Goal: Task Accomplishment & Management: Manage account settings

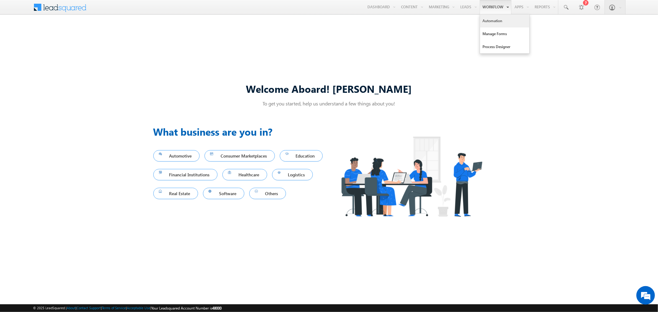
drag, startPoint x: 492, startPoint y: 20, endPoint x: 489, endPoint y: 23, distance: 4.6
click at [492, 20] on link "Automation" at bounding box center [504, 20] width 49 height 13
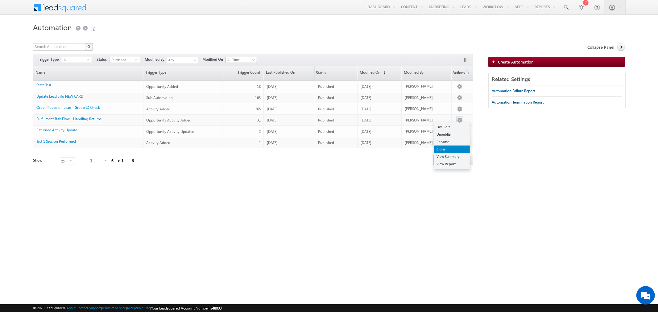
click at [455, 149] on link "Clone" at bounding box center [451, 149] width 35 height 7
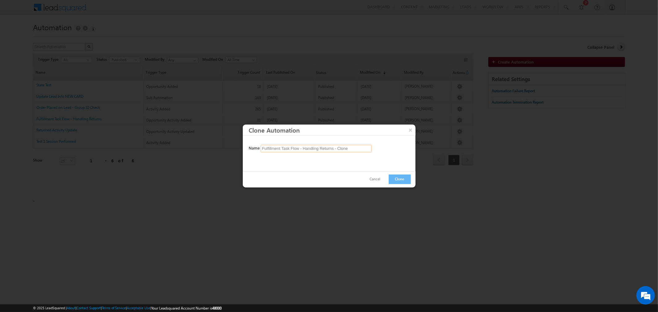
drag, startPoint x: 353, startPoint y: 147, endPoint x: 304, endPoint y: 149, distance: 48.7
click at [304, 149] on input "Fulfillment Task Flow - Handling Returns - Clone" at bounding box center [316, 148] width 111 height 7
type input "Fulfillment Task Flow - Customer IO Transition"
click at [404, 180] on button "Clone" at bounding box center [399, 179] width 22 height 10
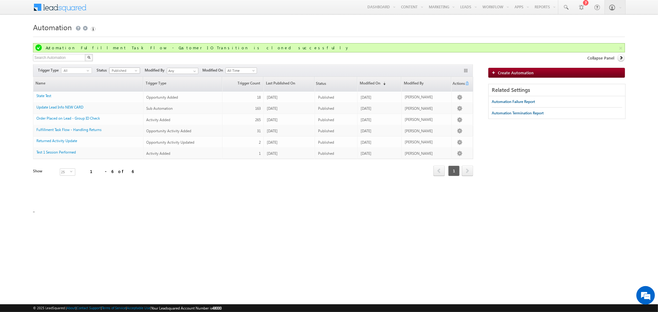
click at [135, 69] on span "select" at bounding box center [137, 70] width 5 height 3
click at [127, 85] on li "Draft" at bounding box center [124, 83] width 30 height 6
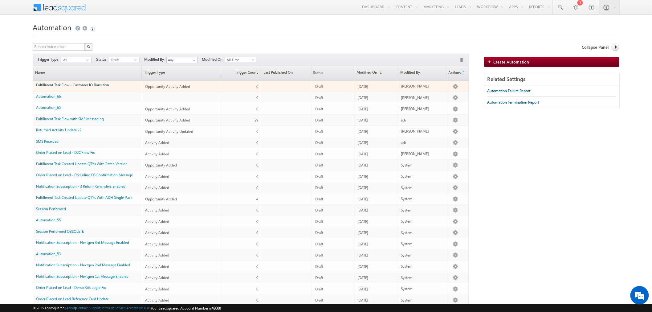
click at [102, 85] on link "Fulfillment Task Flow - Customer IO Transition" at bounding box center [72, 85] width 73 height 5
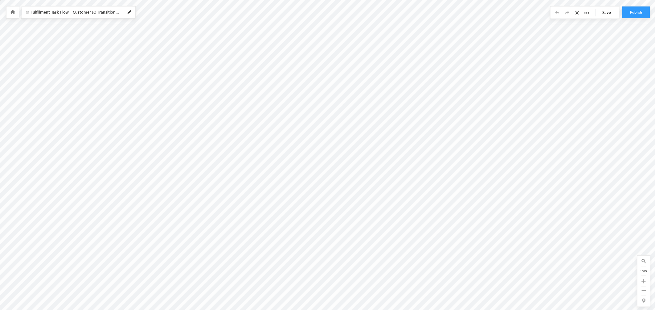
radio input "true"
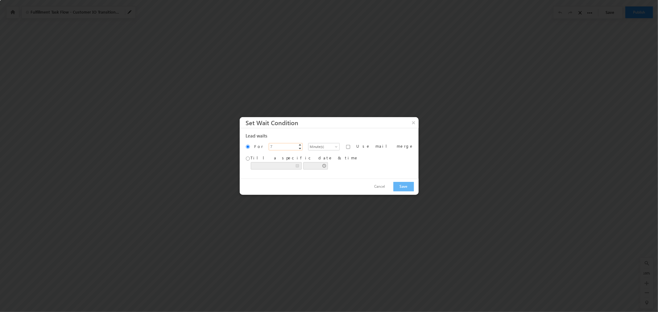
click at [301, 146] on span "▼" at bounding box center [299, 148] width 5 height 5
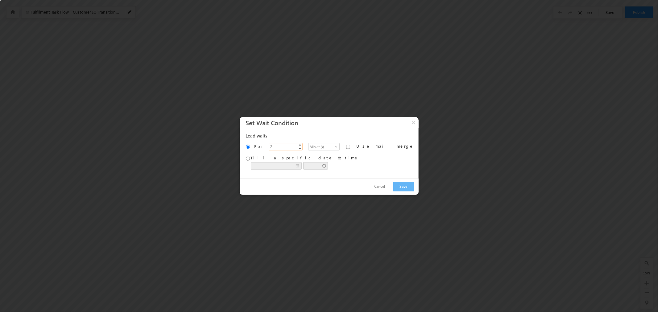
click at [301, 146] on span "▼" at bounding box center [299, 148] width 5 height 5
type input "1"
click at [301, 146] on span "▼" at bounding box center [299, 148] width 5 height 5
click at [393, 191] on button "Save" at bounding box center [403, 187] width 21 height 10
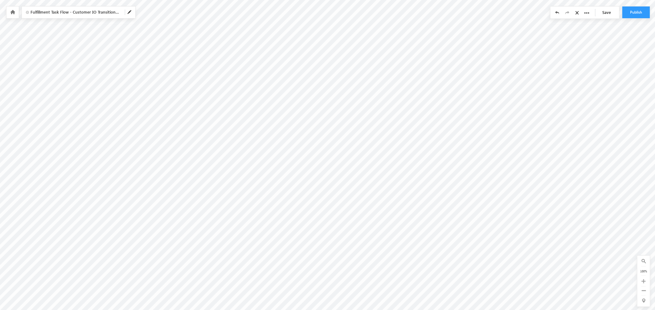
scroll to position [95, 0]
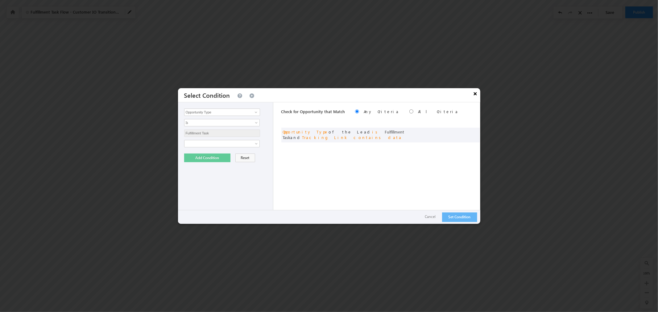
click at [477, 96] on button "×" at bounding box center [475, 93] width 10 height 11
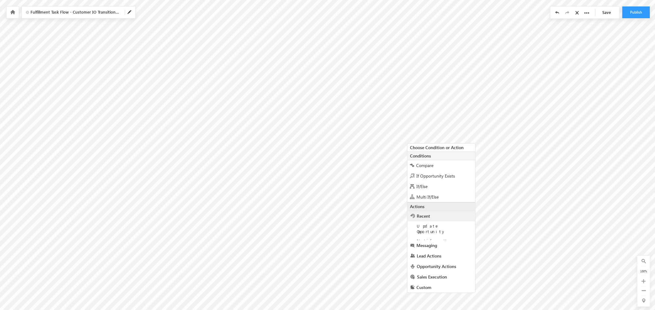
scroll to position [97, 0]
click at [430, 186] on div "If/Else" at bounding box center [442, 183] width 68 height 10
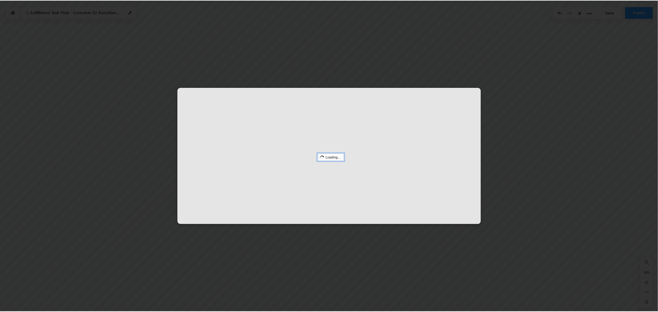
scroll to position [95, 0]
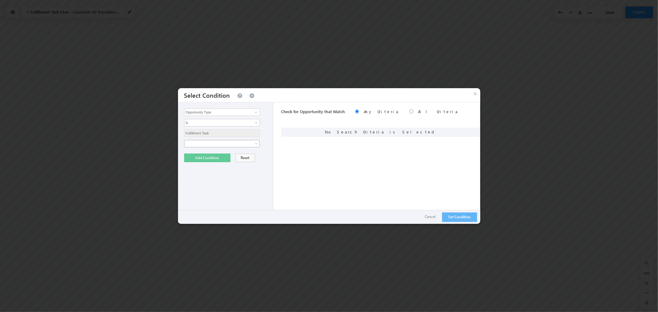
click at [256, 142] on link at bounding box center [222, 143] width 76 height 7
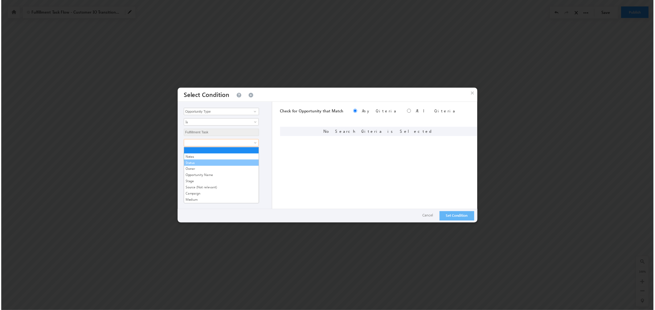
scroll to position [224, 0]
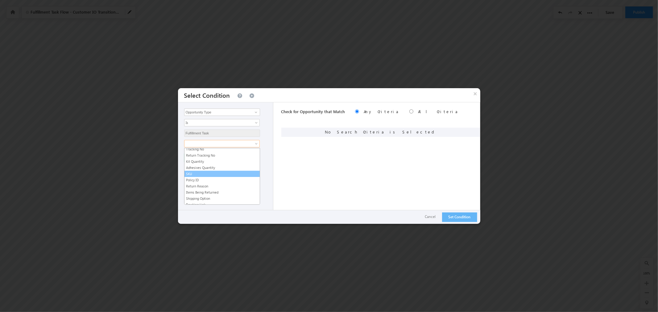
click at [216, 176] on link "SKU" at bounding box center [221, 174] width 75 height 6
click at [231, 155] on span "Is" at bounding box center [217, 154] width 67 height 6
click at [217, 174] on link "Contains" at bounding box center [221, 174] width 75 height 6
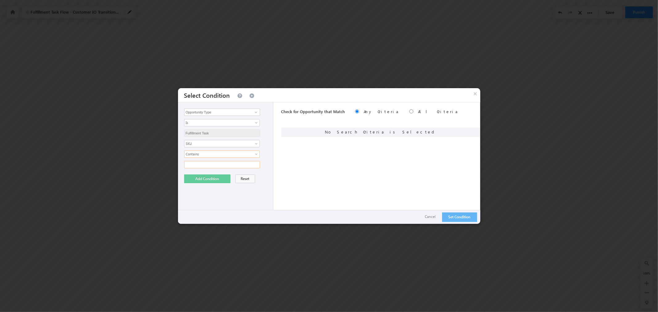
click at [223, 165] on input "text" at bounding box center [222, 164] width 76 height 7
type input "WBK"
click at [202, 179] on button "Add Condition" at bounding box center [207, 178] width 46 height 9
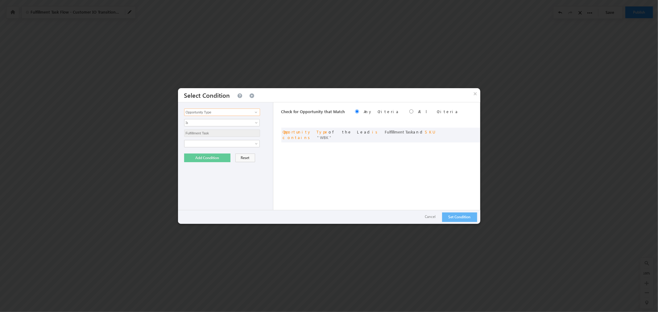
click at [229, 112] on input "Opportunity Type" at bounding box center [222, 112] width 76 height 7
click at [221, 125] on link "Pairing Code" at bounding box center [222, 124] width 76 height 7
type input "Pairing Code"
click at [232, 123] on span "Is" at bounding box center [217, 123] width 67 height 6
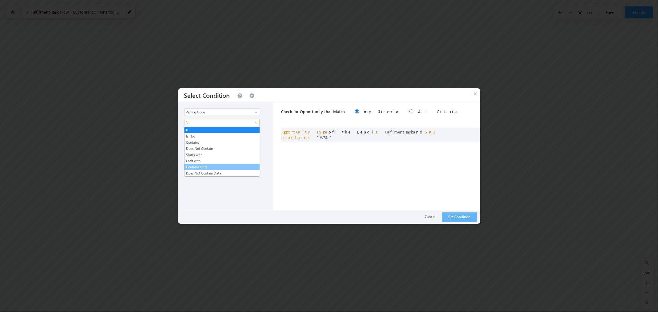
click at [214, 169] on link "Contains Data" at bounding box center [221, 167] width 75 height 6
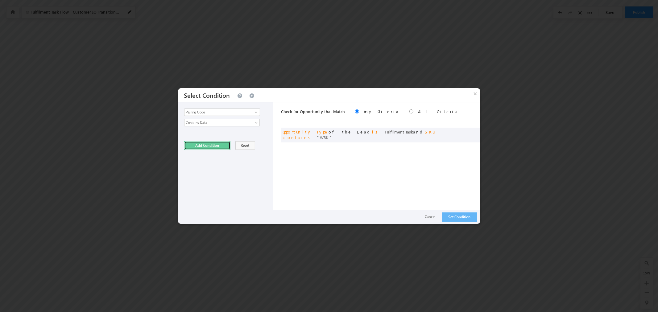
click at [201, 146] on button "Add Condition" at bounding box center [207, 145] width 46 height 9
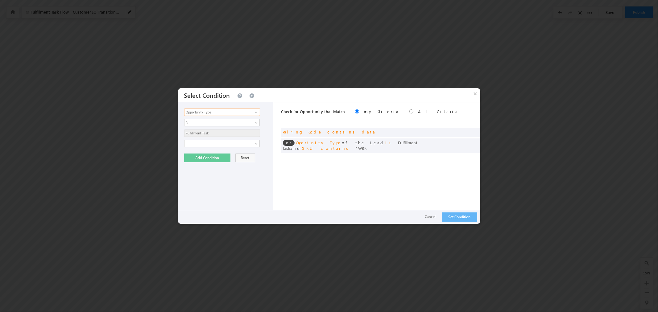
click at [232, 110] on input "Opportunity Type" at bounding box center [222, 112] width 76 height 7
click at [224, 122] on link "Welcome Email Sent" at bounding box center [222, 124] width 76 height 7
type input "Welcome Email Sent"
click at [226, 122] on span "Is" at bounding box center [217, 123] width 67 height 6
click at [215, 135] on link "Is Not" at bounding box center [221, 136] width 75 height 6
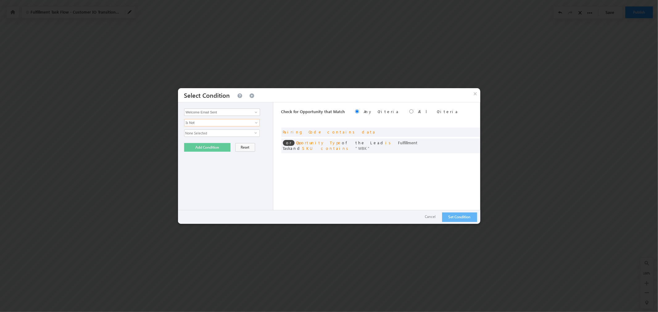
click at [217, 132] on span "None Selected" at bounding box center [219, 133] width 70 height 7
click at [193, 153] on label "Yes" at bounding box center [193, 152] width 18 height 10
click at [190, 153] on input "Yes" at bounding box center [188, 151] width 4 height 4
checkbox input "true"
click at [200, 199] on div "Opportunity Type Triggered Activity Lead Owner Sales Group Prospect Id 5x5 Plan…" at bounding box center [226, 162] width 96 height 121
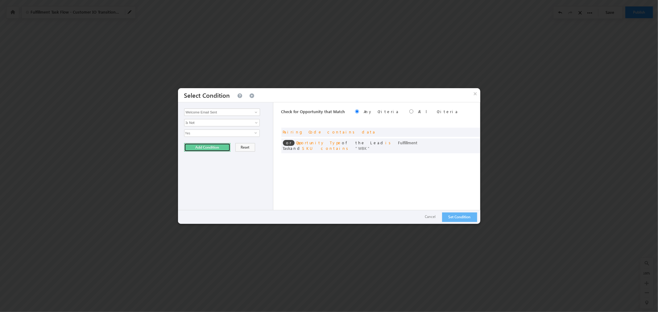
click at [211, 148] on button "Add Condition" at bounding box center [207, 147] width 46 height 9
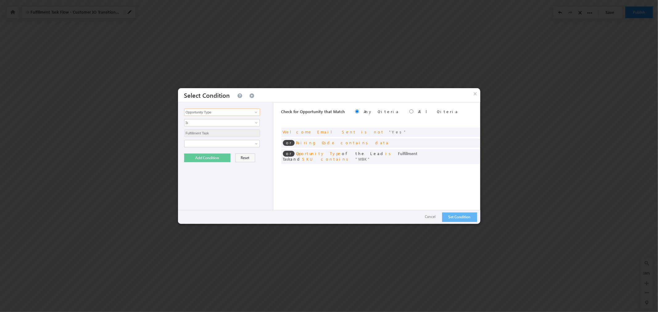
click at [222, 113] on input "Opportunity Type" at bounding box center [222, 112] width 76 height 7
click at [216, 130] on link "Phone Number" at bounding box center [222, 131] width 76 height 7
type input "Phone Number"
click at [220, 124] on span "In" at bounding box center [217, 123] width 67 height 6
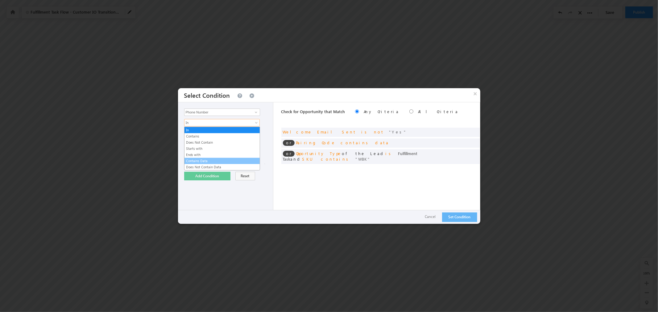
click at [213, 159] on link "Contains Data" at bounding box center [221, 161] width 75 height 6
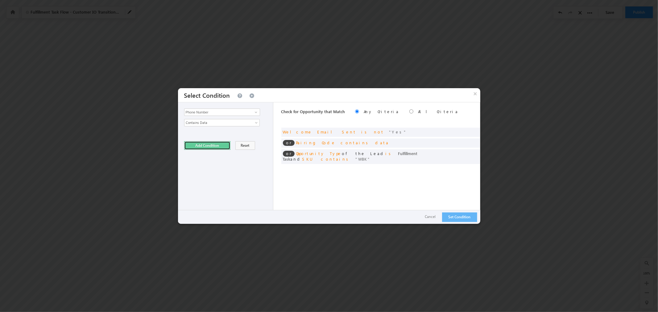
click at [213, 145] on button "Add Condition" at bounding box center [207, 145] width 46 height 9
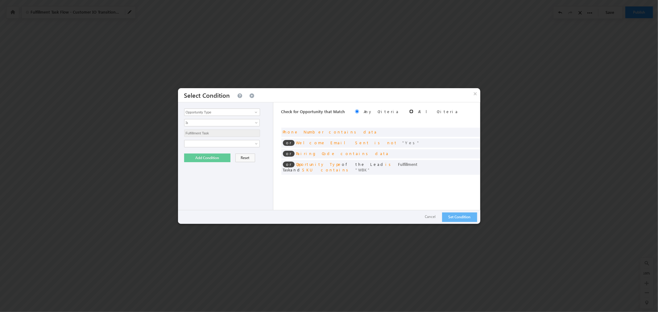
click at [409, 112] on input "radio" at bounding box center [411, 111] width 4 height 4
radio input "true"
click at [460, 219] on button "Set Condition" at bounding box center [459, 217] width 35 height 10
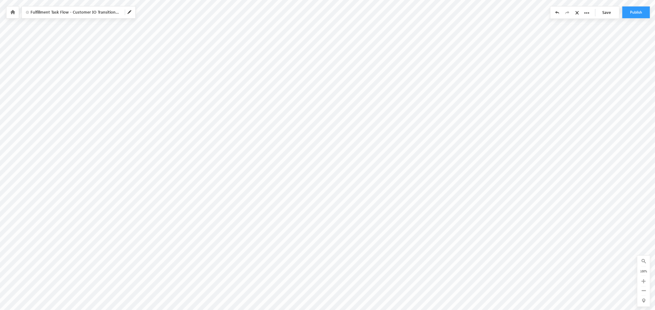
scroll to position [95, 183]
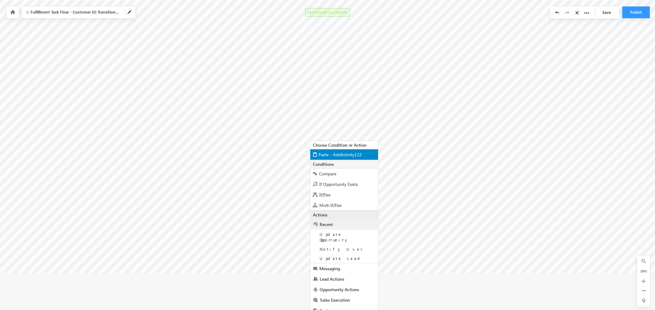
click at [330, 156] on span "Paste - AddActivity122" at bounding box center [339, 154] width 43 height 6
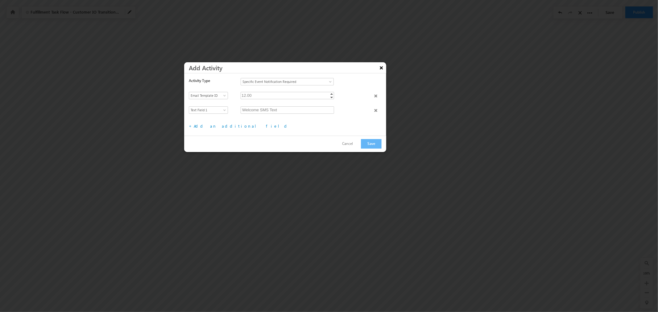
click at [380, 67] on button "×" at bounding box center [381, 67] width 10 height 11
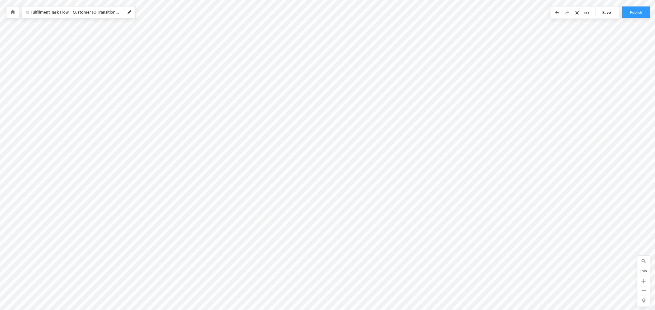
scroll to position [95, 91]
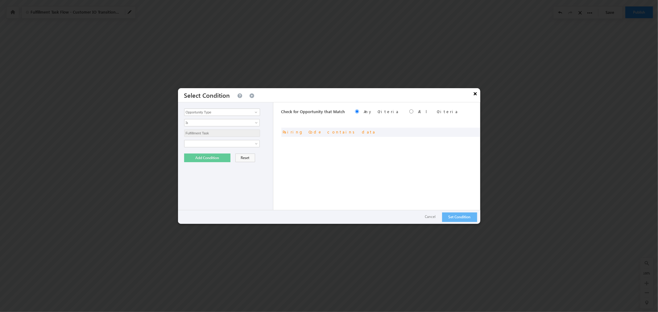
click at [476, 94] on button "×" at bounding box center [475, 93] width 10 height 11
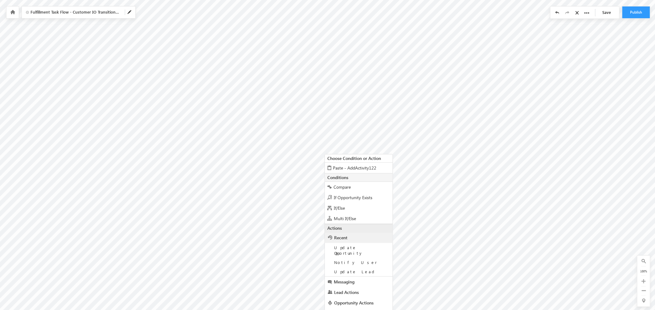
scroll to position [109, 91]
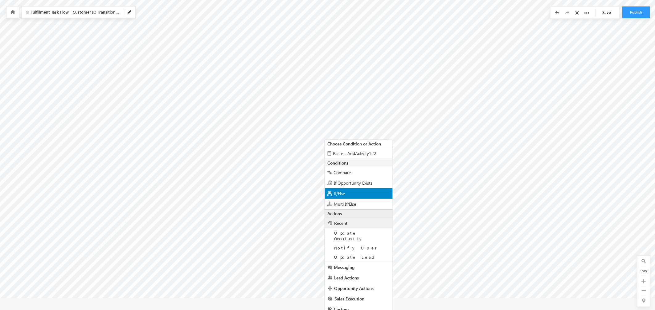
click at [339, 194] on span "If/Else" at bounding box center [339, 193] width 11 height 6
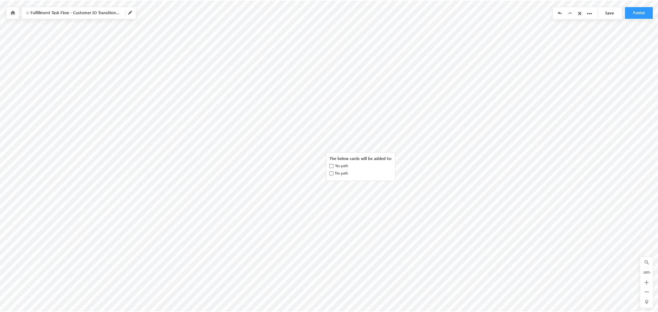
scroll to position [97, 91]
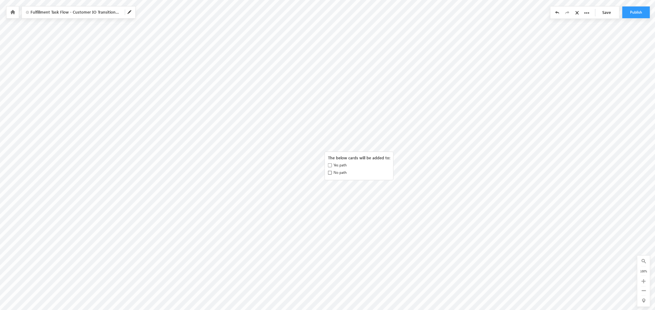
click at [329, 172] on input "No path" at bounding box center [330, 172] width 4 height 4
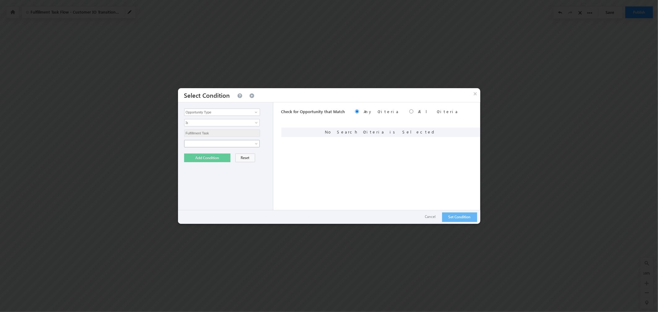
click at [252, 145] on link at bounding box center [222, 143] width 76 height 7
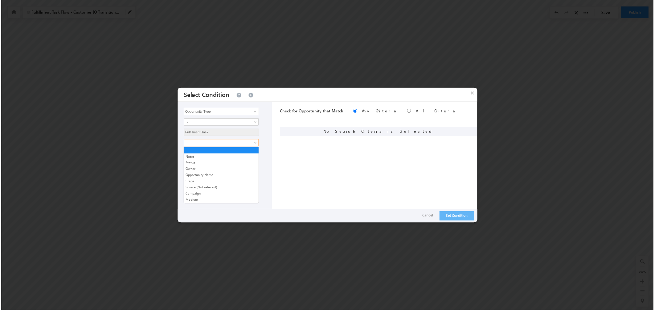
scroll to position [261, 0]
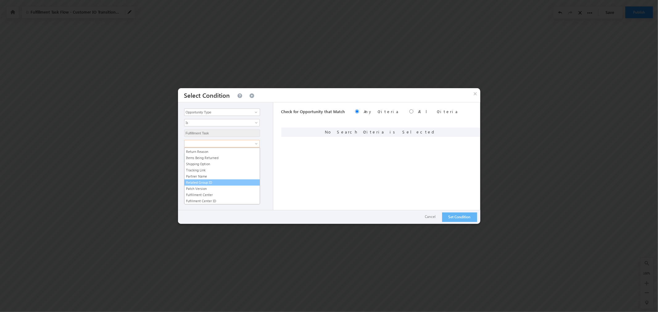
click at [223, 182] on link "Related Group ID" at bounding box center [221, 183] width 75 height 6
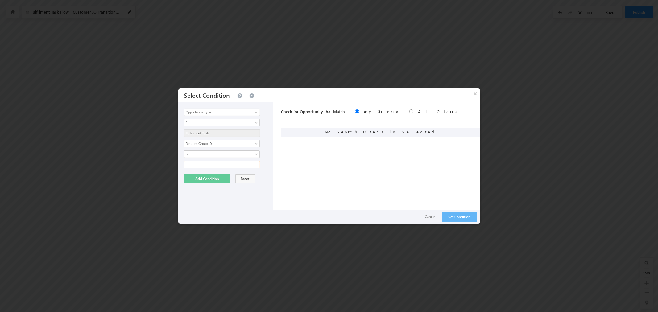
click at [218, 165] on input "text" at bounding box center [222, 164] width 76 height 7
paste input "adis_test_group_600862"
type input "adis_test_group_600862"
click at [205, 180] on button "Add Condition" at bounding box center [207, 178] width 46 height 9
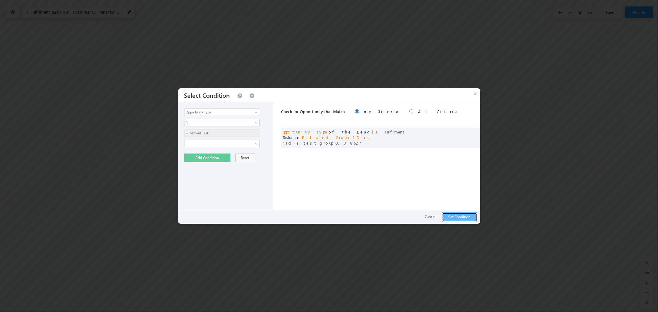
click at [453, 218] on button "Set Condition" at bounding box center [459, 217] width 35 height 10
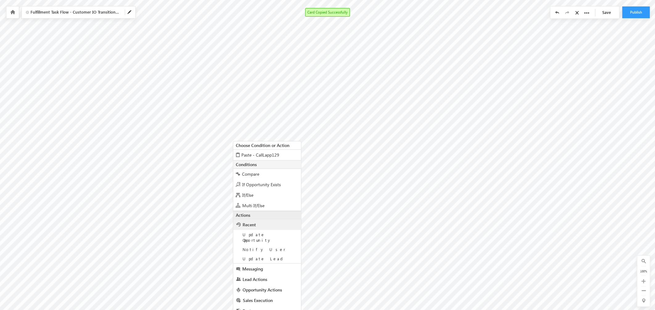
scroll to position [134, 160]
click at [253, 155] on span "Paste - CallLapp129" at bounding box center [260, 154] width 38 height 6
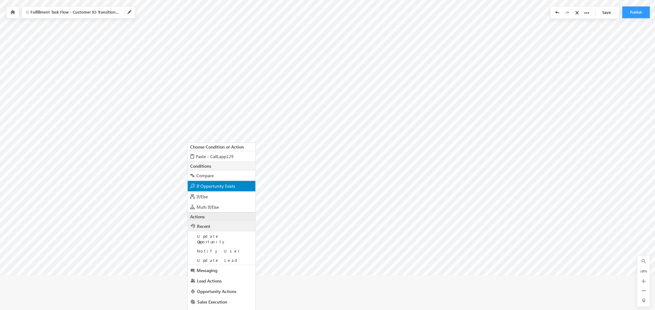
scroll to position [171, 228]
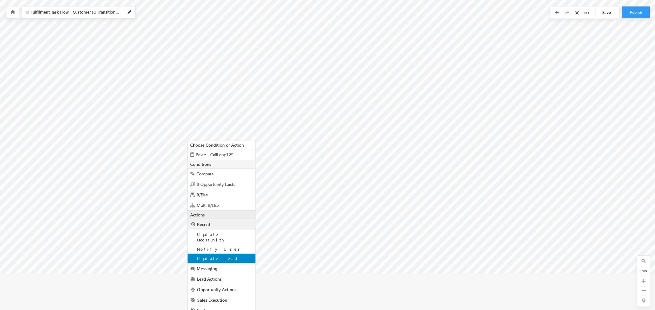
click at [223, 253] on div "Update Lead" at bounding box center [222, 257] width 68 height 9
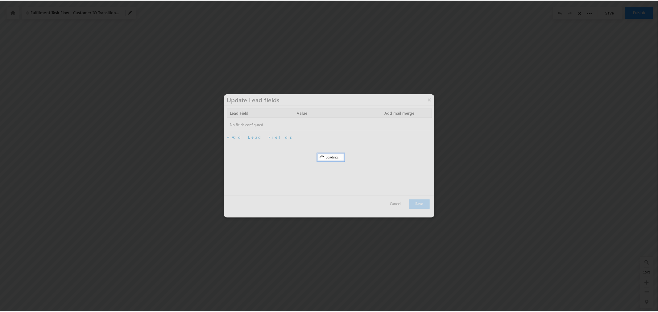
scroll to position [132, 228]
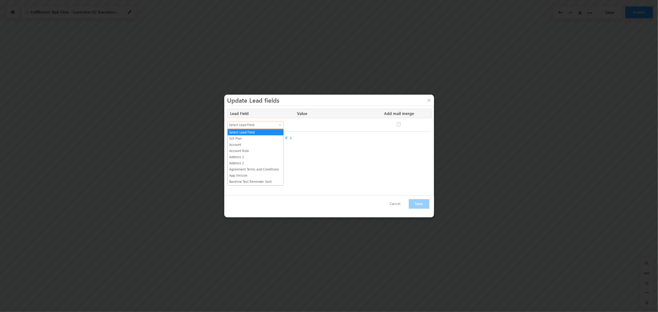
click at [277, 124] on span "Select Lead Field" at bounding box center [253, 125] width 50 height 6
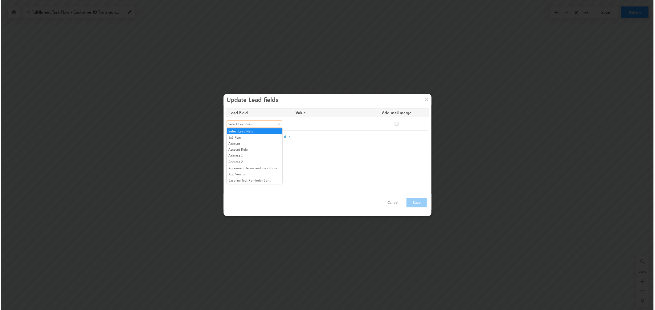
scroll to position [704, 0]
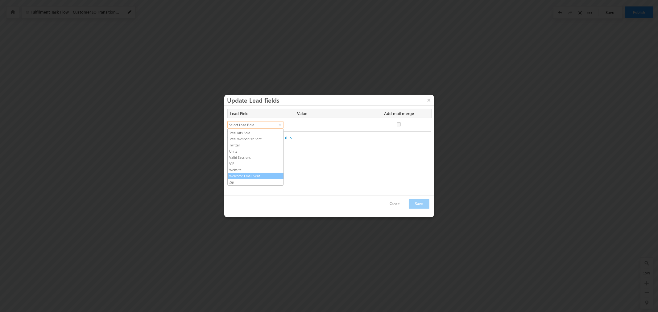
click at [260, 173] on link "Welcome Email Sent" at bounding box center [256, 176] width 56 height 6
click at [305, 128] on link "No" at bounding box center [331, 124] width 68 height 7
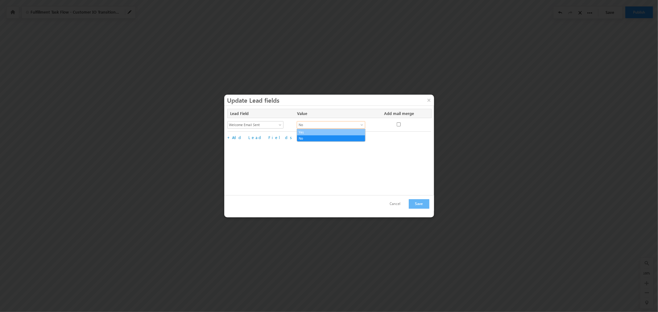
click at [307, 132] on link "Yes" at bounding box center [331, 132] width 68 height 6
click at [418, 204] on button "Save" at bounding box center [418, 204] width 21 height 10
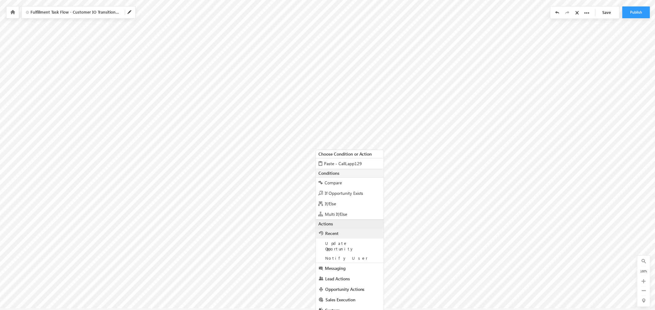
scroll to position [137, 228]
click at [332, 199] on span "If/Else" at bounding box center [330, 202] width 11 height 6
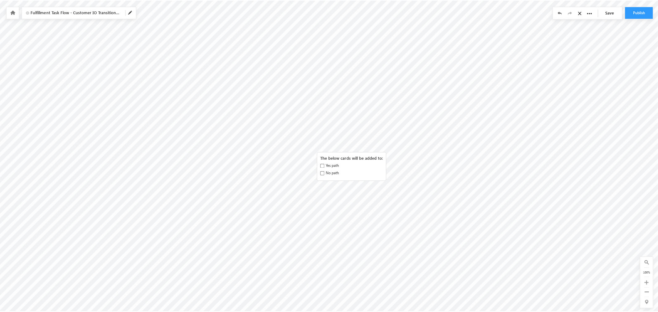
scroll to position [134, 228]
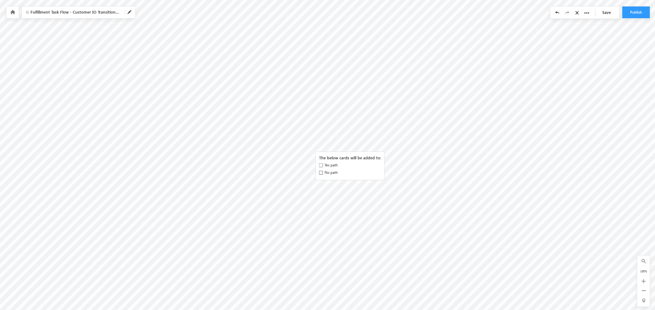
click at [320, 173] on input "No path" at bounding box center [321, 172] width 4 height 4
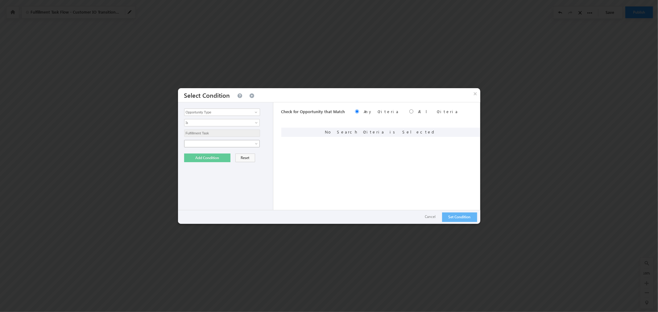
click at [240, 146] on span at bounding box center [217, 144] width 67 height 6
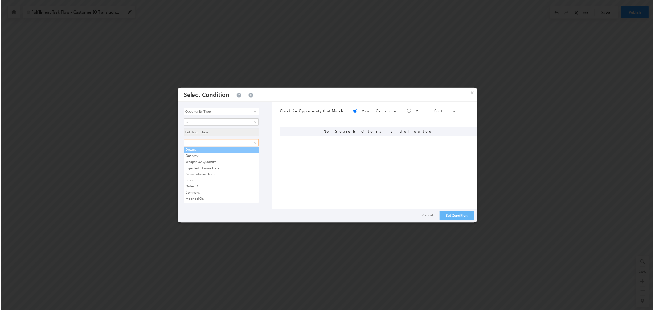
scroll to position [218, 0]
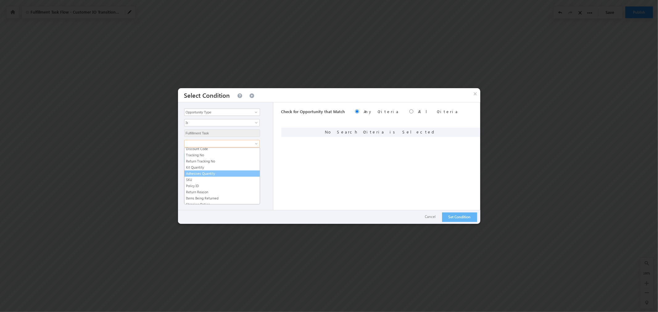
click at [229, 176] on link "Adhesives Quantity" at bounding box center [221, 174] width 75 height 6
click at [232, 153] on span "Is" at bounding box center [217, 154] width 67 height 6
click at [227, 181] on link "Greater than or equal to" at bounding box center [221, 181] width 75 height 6
click at [225, 165] on input "text" at bounding box center [222, 164] width 76 height 7
type input "1"
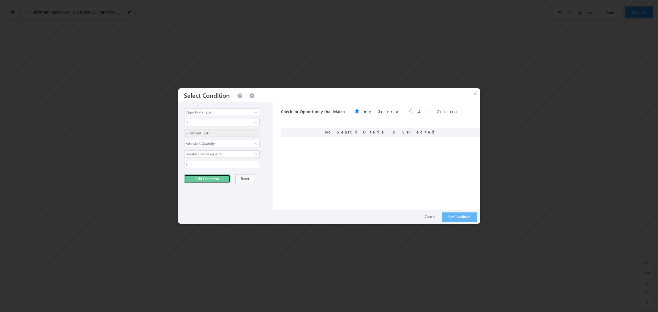
click at [213, 178] on button "Add Condition" at bounding box center [207, 178] width 46 height 9
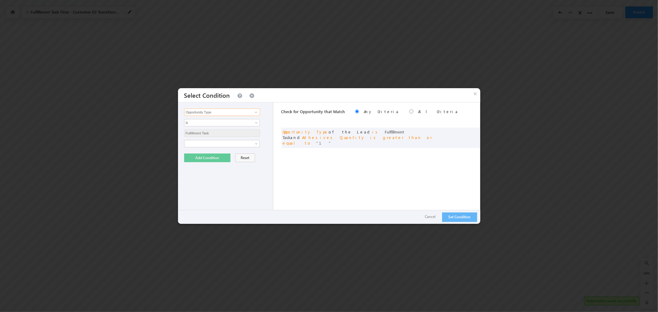
click at [238, 113] on input "Opportunity Type" at bounding box center [222, 112] width 76 height 7
click at [227, 123] on link "Welcome Email Sent" at bounding box center [222, 124] width 76 height 7
type input "Welcome Email Sent"
click at [235, 135] on span "None Selected" at bounding box center [219, 133] width 70 height 7
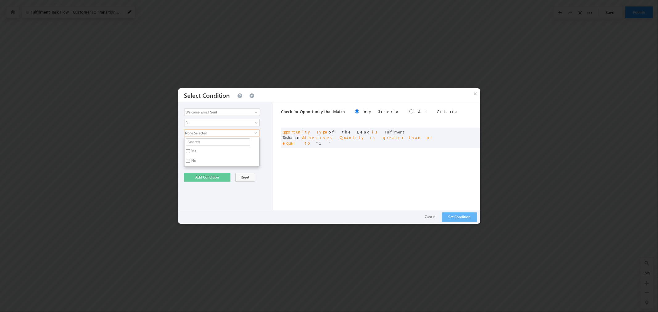
click at [194, 153] on label "Yes" at bounding box center [193, 152] width 18 height 10
click at [190, 153] on input "Yes" at bounding box center [188, 151] width 4 height 4
checkbox input "true"
click at [211, 177] on button "Add Condition" at bounding box center [207, 177] width 46 height 9
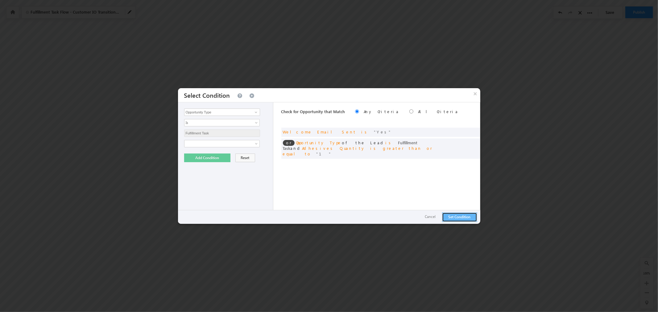
click at [452, 218] on button "Set Condition" at bounding box center [459, 217] width 35 height 10
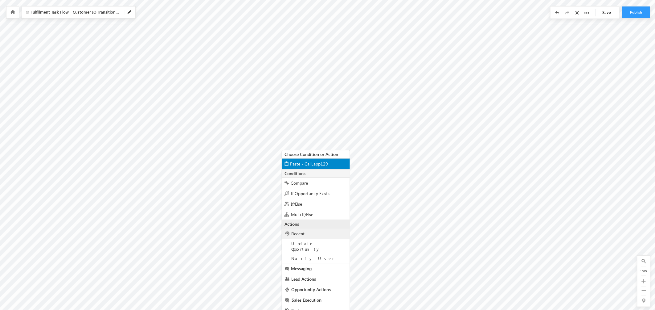
scroll to position [162, 228]
click at [320, 263] on link "Messaging" at bounding box center [316, 268] width 68 height 10
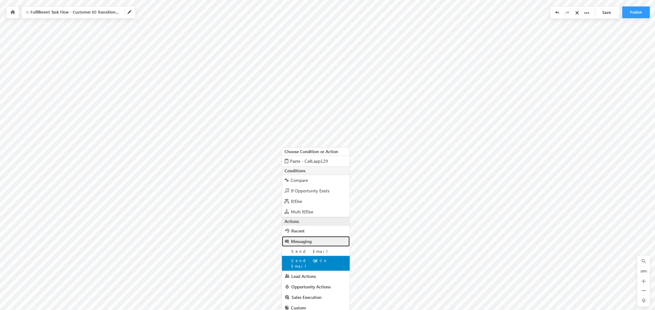
scroll to position [171, 228]
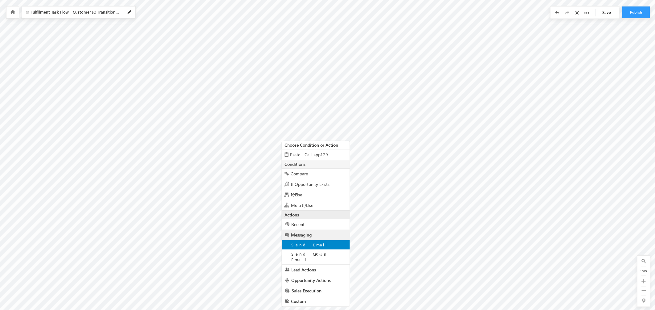
click at [322, 246] on div "Send Email" at bounding box center [316, 244] width 68 height 9
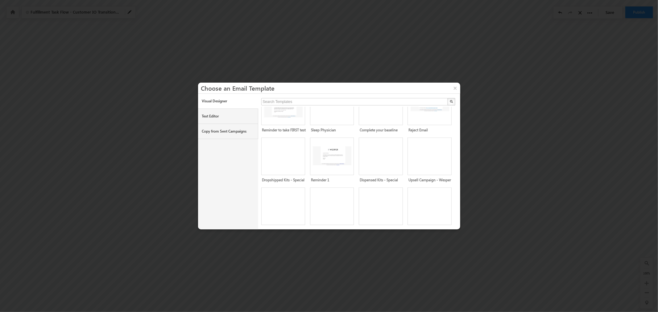
scroll to position [319, 0]
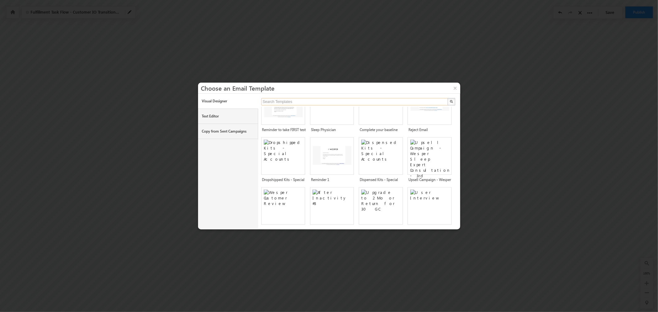
click at [339, 100] on input "text" at bounding box center [354, 101] width 187 height 7
click at [447, 98] on button "button" at bounding box center [451, 101] width 8 height 7
type input "Search Templates"
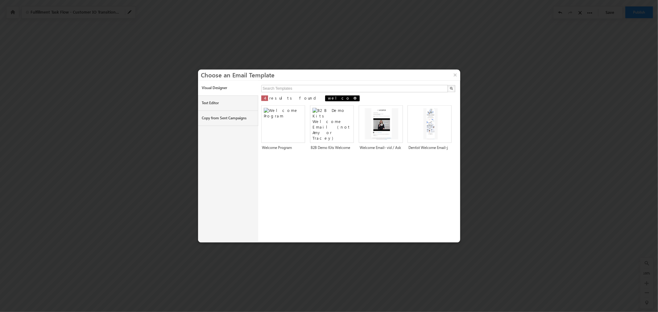
click at [353, 97] on span at bounding box center [354, 98] width 3 height 3
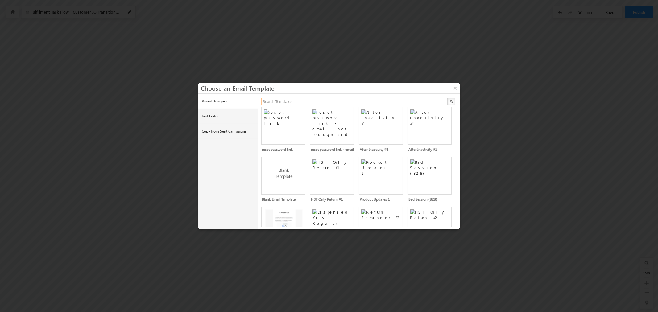
click at [307, 101] on input "text" at bounding box center [354, 101] width 187 height 7
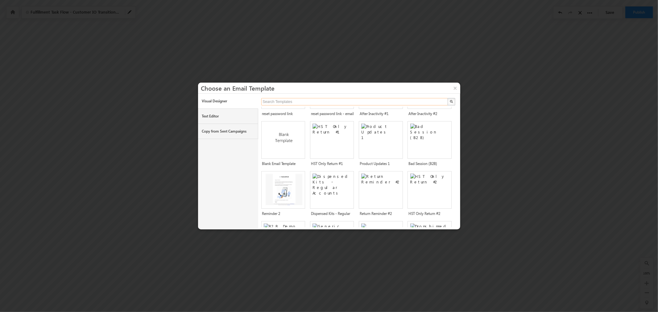
scroll to position [0, 0]
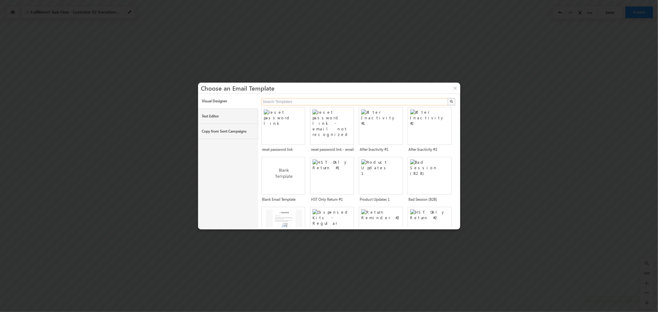
type input "Search Leads"
click at [409, 102] on input "Search Leads" at bounding box center [354, 101] width 187 height 7
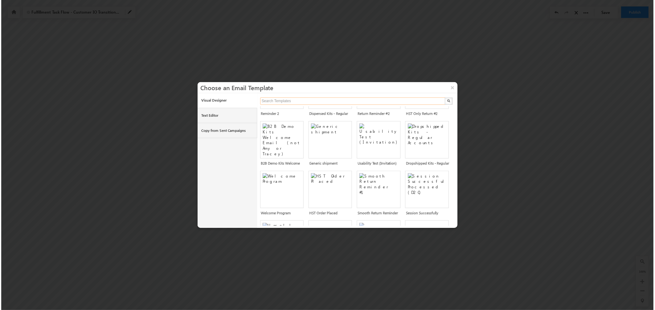
scroll to position [137, 0]
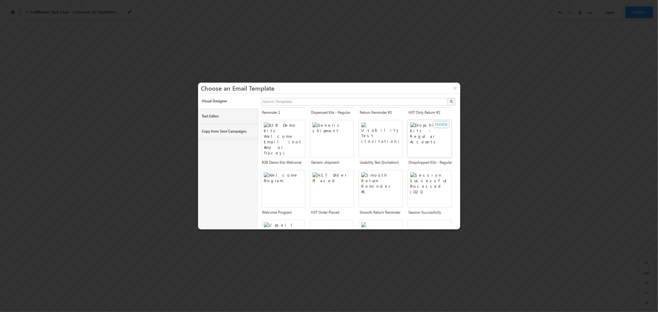
type input "Search Templates"
click at [424, 142] on img at bounding box center [430, 136] width 41 height 29
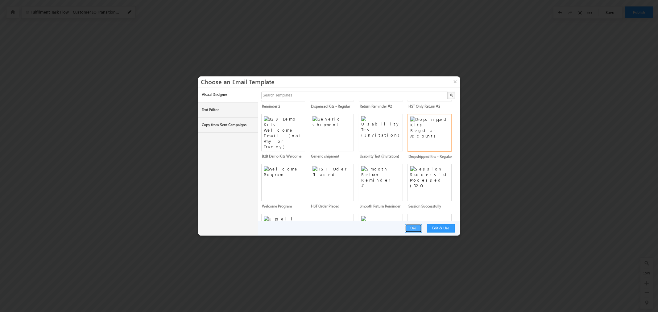
click at [418, 229] on button "Use" at bounding box center [413, 228] width 17 height 9
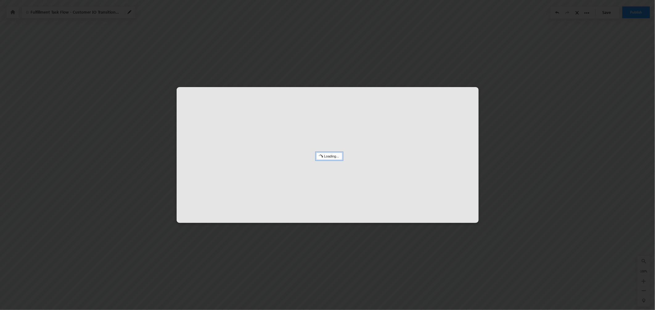
scroll to position [169, 228]
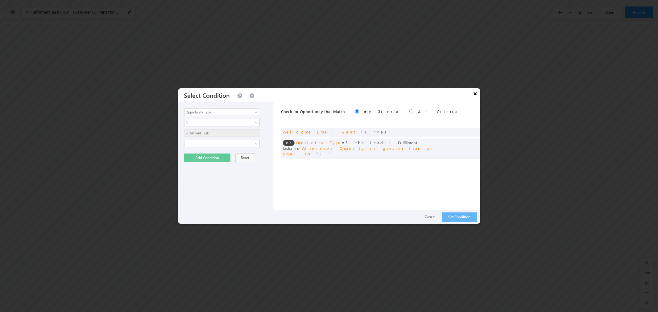
click at [476, 94] on button "×" at bounding box center [475, 93] width 10 height 11
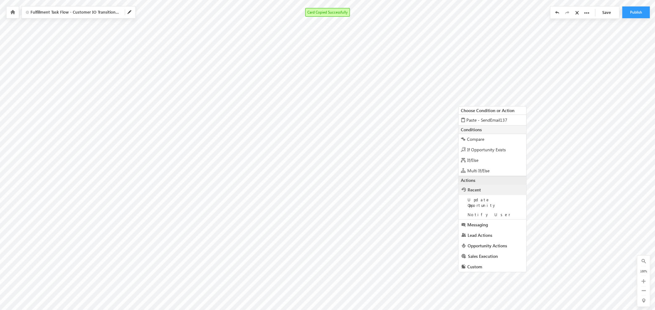
scroll to position [171, 228]
click at [476, 115] on span "Paste - SendEmail137" at bounding box center [487, 117] width 41 height 6
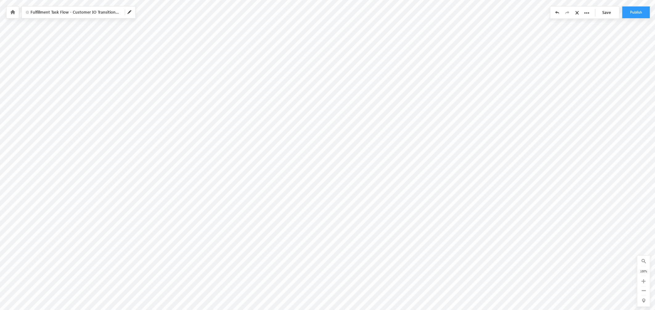
click at [603, 12] on link "Save" at bounding box center [609, 12] width 22 height 12
click at [634, 14] on button "Publish" at bounding box center [636, 12] width 28 height 12
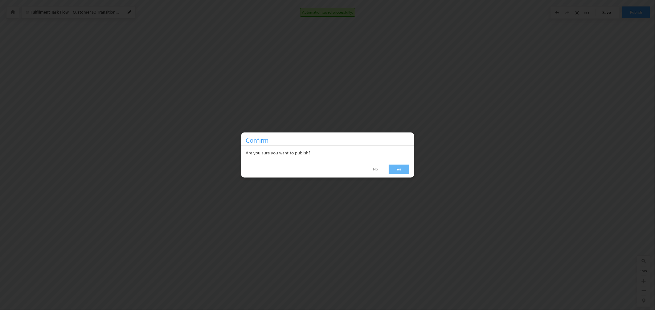
scroll to position [169, 228]
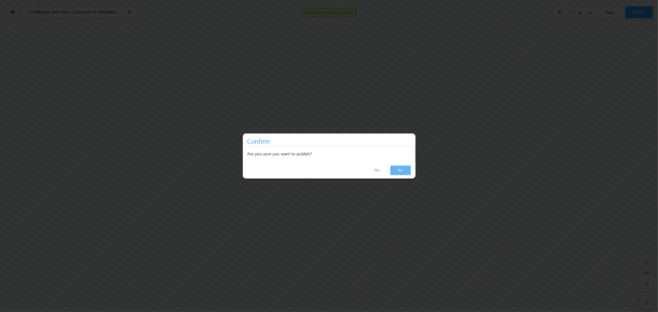
click at [400, 170] on link "Yes" at bounding box center [400, 171] width 21 height 10
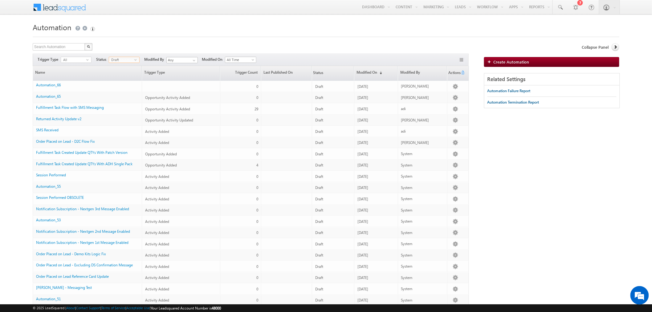
click at [129, 58] on span "Draft" at bounding box center [121, 60] width 25 height 6
click at [124, 77] on li "Published" at bounding box center [124, 79] width 30 height 6
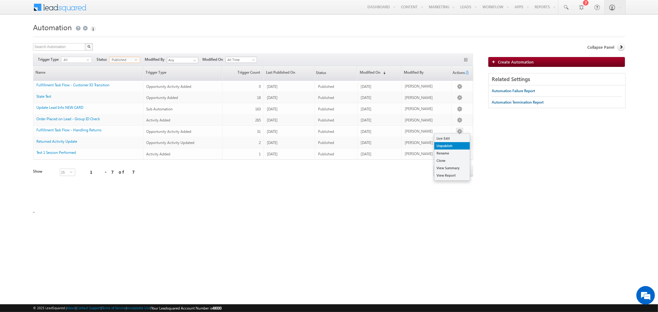
click at [455, 144] on link "Unpublish" at bounding box center [451, 145] width 35 height 7
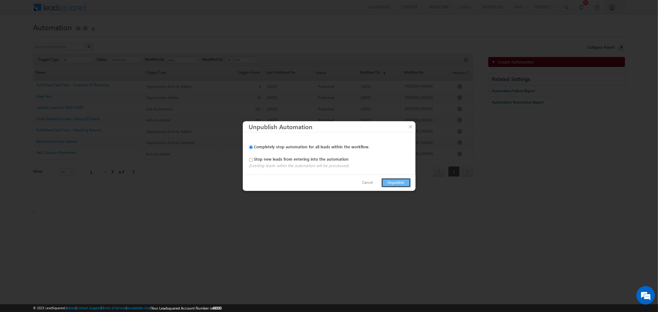
click at [396, 183] on button "Unpublish" at bounding box center [396, 183] width 30 height 10
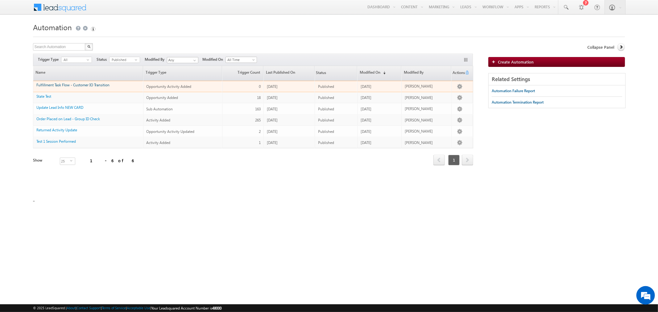
click at [96, 85] on link "Fulfillment Task Flow - Customer IO Transition" at bounding box center [72, 85] width 73 height 5
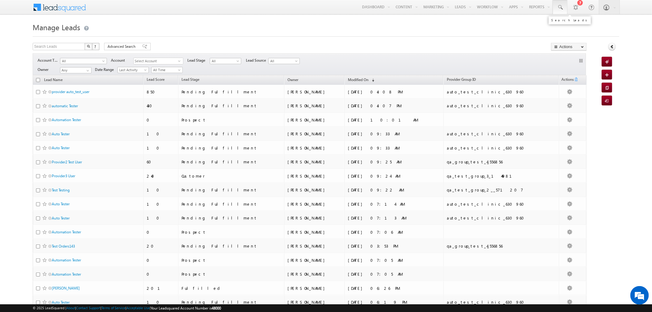
click at [561, 8] on span at bounding box center [560, 7] width 6 height 6
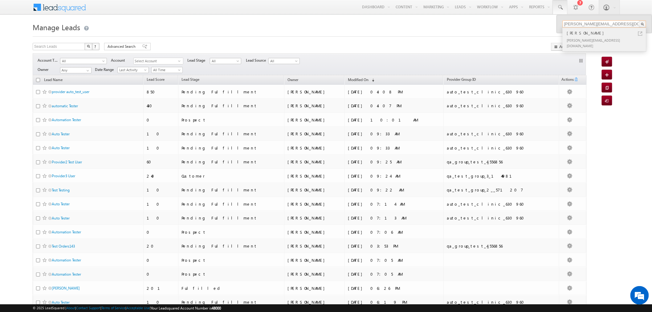
type input "[PERSON_NAME][EMAIL_ADDRESS][DOMAIN_NAME]"
click at [580, 38] on div "[PERSON_NAME][EMAIL_ADDRESS][DOMAIN_NAME]" at bounding box center [607, 42] width 83 height 13
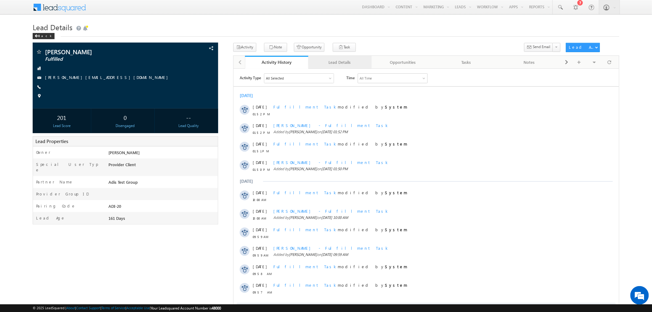
click at [335, 64] on div "Lead Details" at bounding box center [340, 62] width 53 height 7
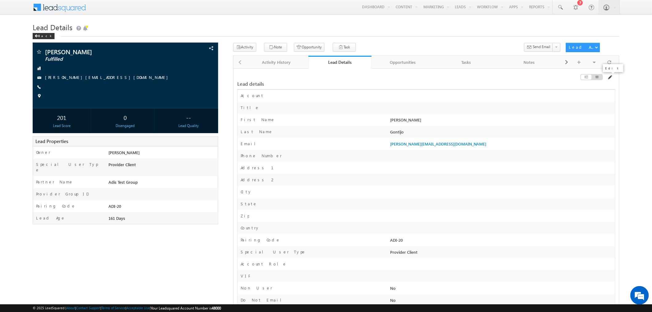
click at [611, 78] on span at bounding box center [610, 77] width 5 height 5
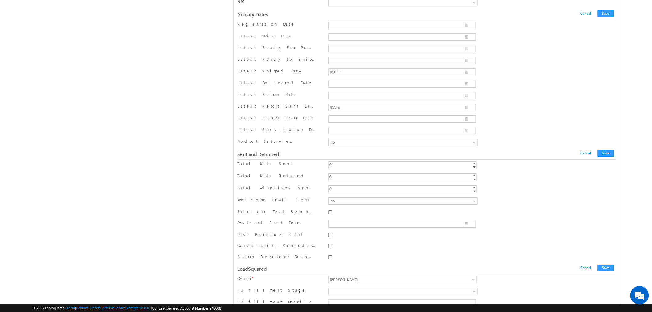
scroll to position [799, 0]
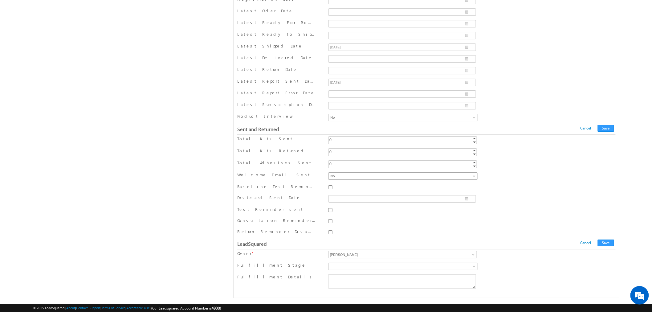
click at [334, 178] on span "No" at bounding box center [377, 176] width 96 height 6
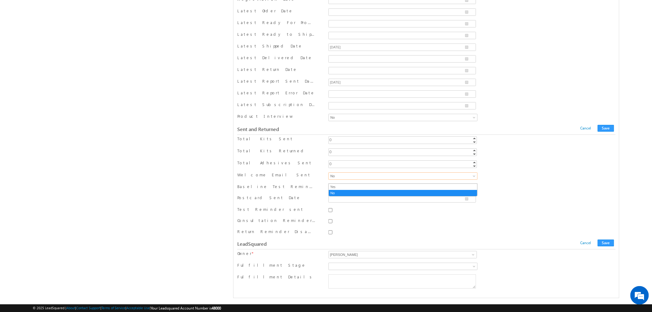
click at [347, 179] on span "No" at bounding box center [377, 176] width 96 height 6
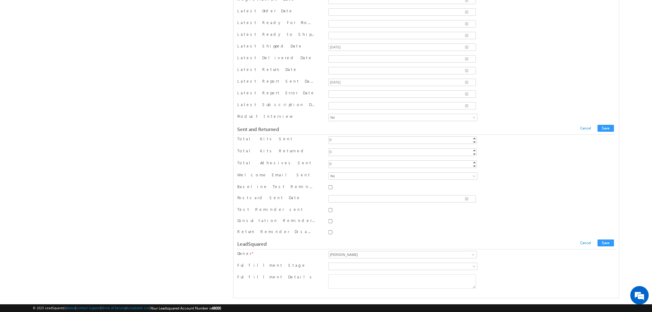
click at [568, 180] on div "Welcome Email Sent Yes No No" at bounding box center [426, 176] width 378 height 9
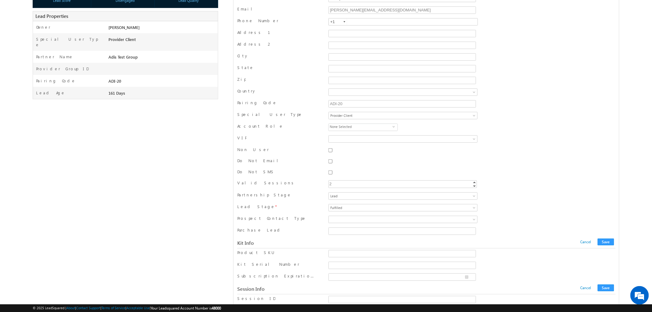
scroll to position [0, 0]
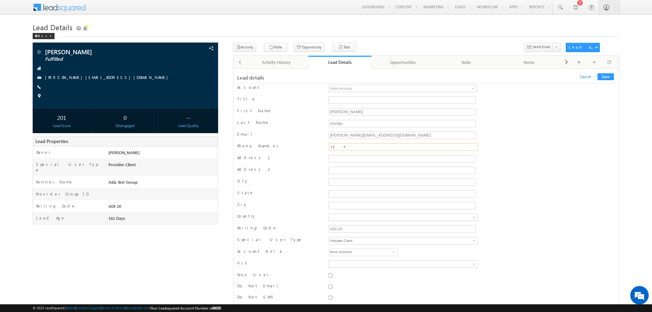
click at [361, 148] on input "text" at bounding box center [403, 146] width 149 height 7
type input "5"
type input "11999996666"
click at [611, 77] on button "Save" at bounding box center [606, 76] width 16 height 7
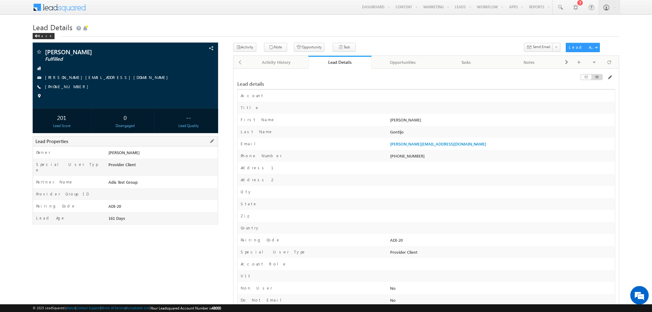
click at [120, 191] on div at bounding box center [162, 195] width 111 height 9
click at [122, 187] on input "Provider Group ID" at bounding box center [149, 185] width 118 height 7
paste input "adis_test_group_600862"
type input "adis_test_group_600862"
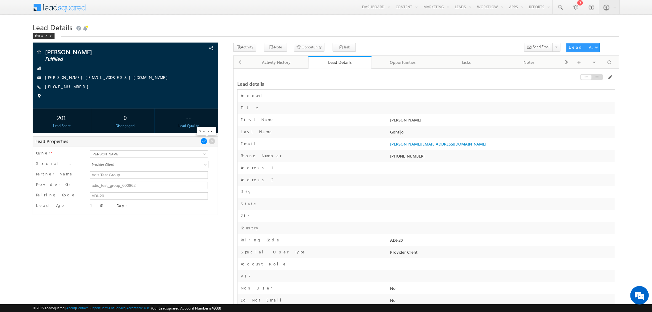
click at [205, 142] on span at bounding box center [204, 141] width 7 height 7
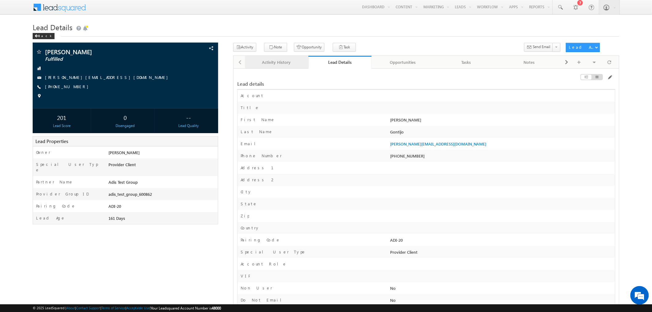
click at [288, 59] on div "Activity History" at bounding box center [276, 62] width 53 height 7
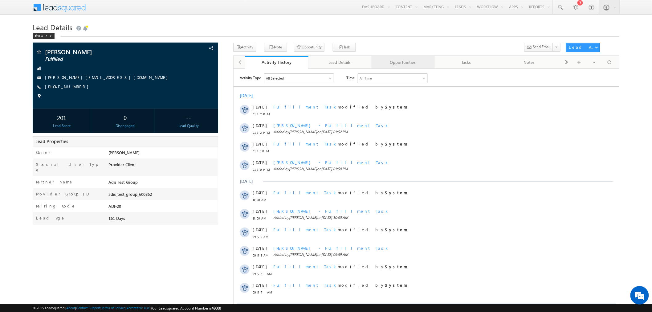
click at [393, 59] on div "Opportunities" at bounding box center [403, 62] width 53 height 7
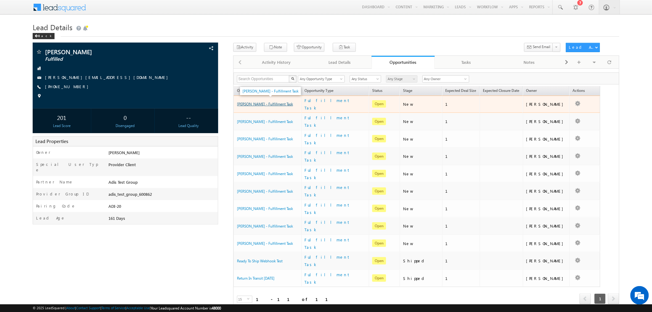
click at [278, 102] on link "[PERSON_NAME] - Fulfillment Task" at bounding box center [265, 104] width 56 height 5
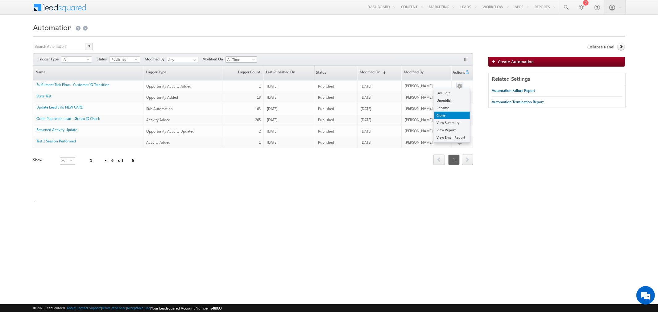
click at [449, 113] on link "Clone" at bounding box center [451, 115] width 35 height 7
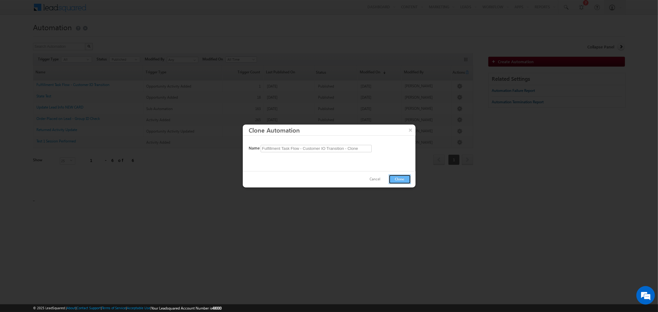
click at [395, 177] on button "Clone" at bounding box center [399, 179] width 22 height 10
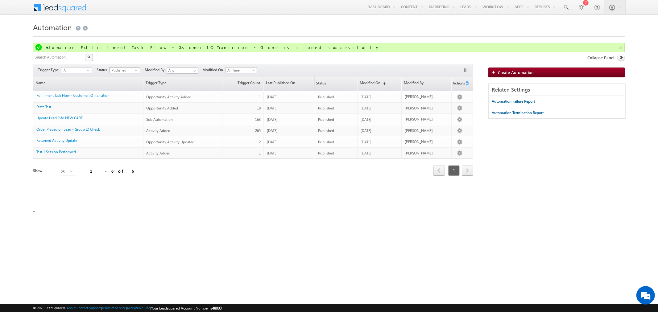
click at [129, 68] on span "Published" at bounding box center [121, 71] width 25 height 6
click at [122, 82] on li "Draft" at bounding box center [124, 83] width 30 height 6
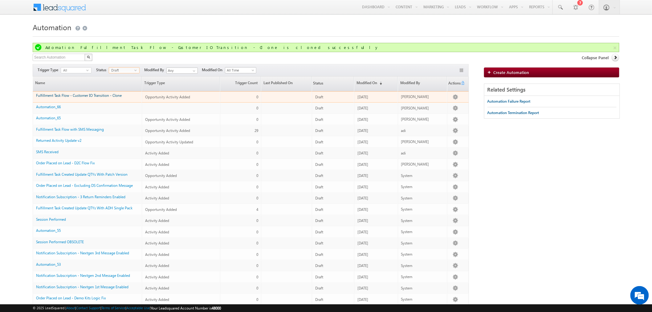
click at [105, 95] on link "Fulfillment Task Flow - Customer IO Transition - Clone" at bounding box center [79, 95] width 86 height 5
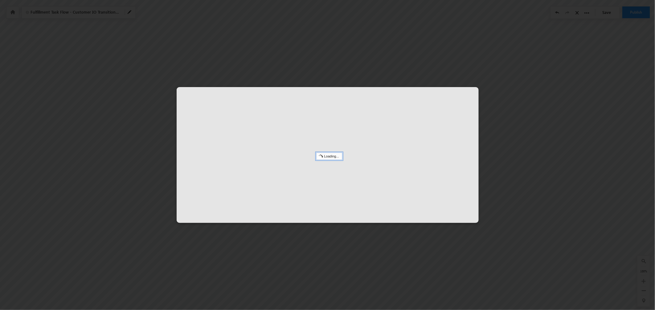
scroll to position [169, 228]
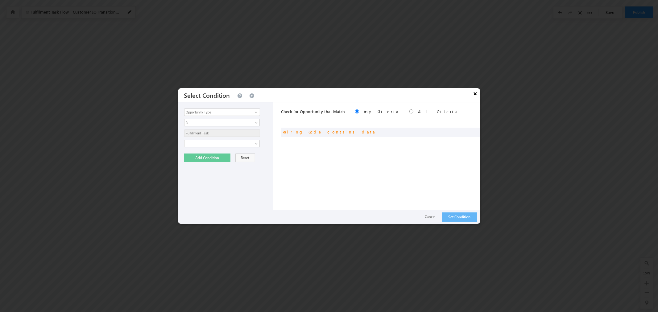
click at [475, 92] on button "×" at bounding box center [475, 93] width 10 height 11
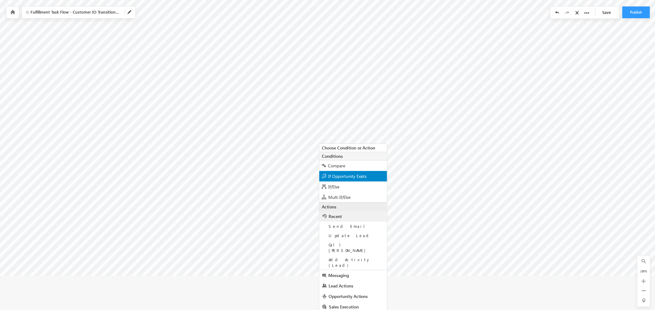
scroll to position [207, 228]
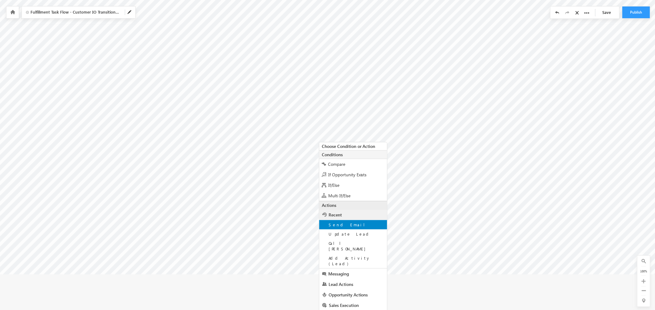
click at [359, 228] on div "Send Email" at bounding box center [353, 224] width 68 height 9
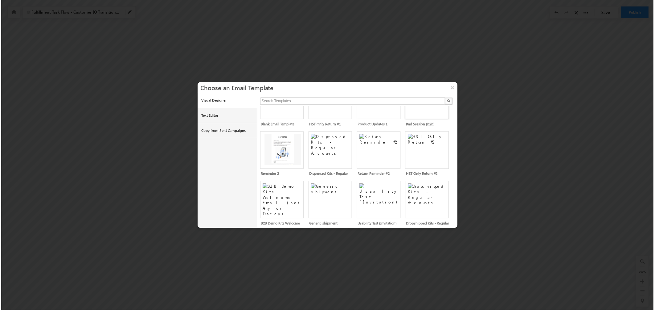
scroll to position [91, 0]
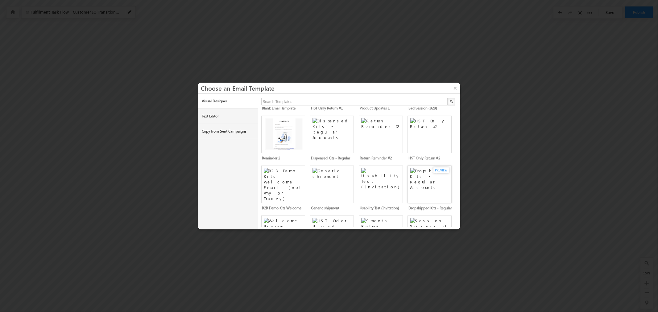
click at [426, 194] on img at bounding box center [430, 182] width 41 height 29
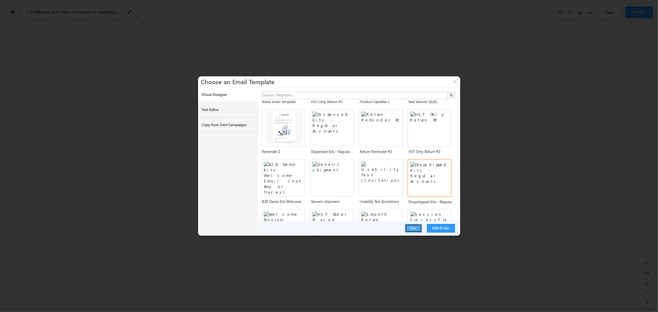
click at [418, 228] on button "Use" at bounding box center [413, 228] width 17 height 9
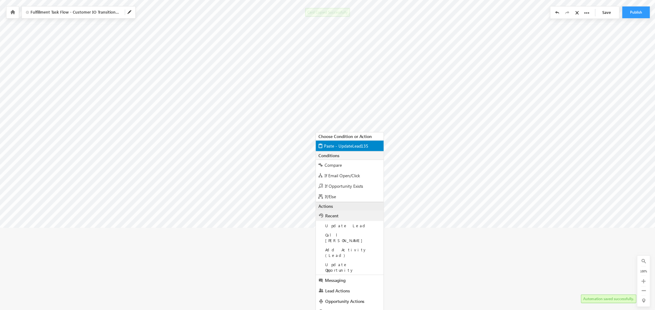
click at [343, 149] on div "Paste - UpdateLead135" at bounding box center [350, 145] width 68 height 11
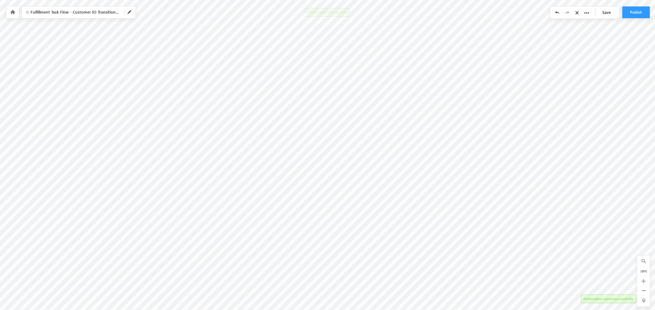
scroll to position [171, 228]
type input "System <t20200303175528@leadsquared.com>"
type input "Shipped Package Without Pairing Code"
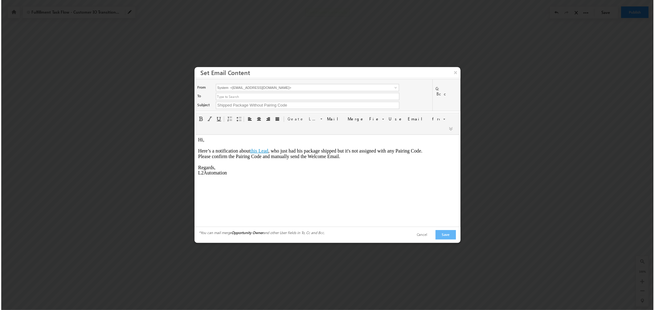
scroll to position [0, 0]
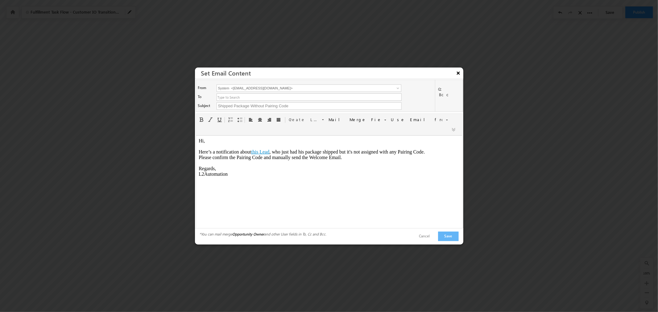
click at [457, 73] on button "×" at bounding box center [458, 73] width 10 height 11
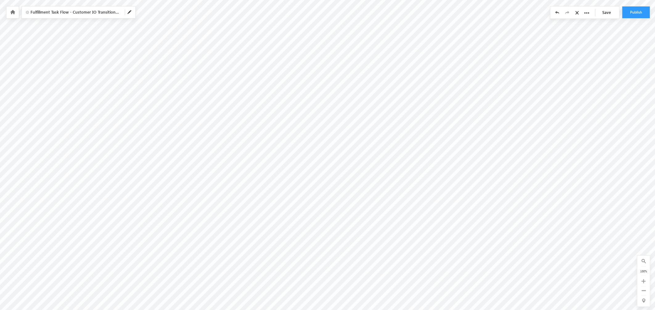
click at [608, 12] on link "Save" at bounding box center [609, 12] width 22 height 12
click at [642, 14] on button "Publish" at bounding box center [636, 12] width 28 height 12
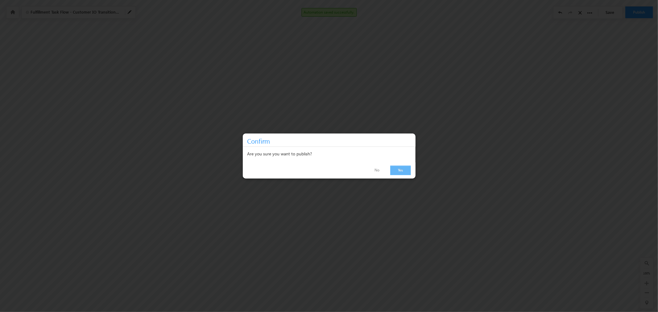
click at [399, 171] on link "Yes" at bounding box center [400, 171] width 21 height 10
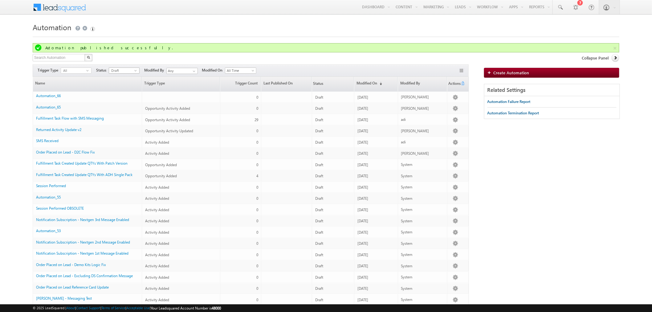
click at [128, 70] on span "Draft" at bounding box center [121, 71] width 25 height 6
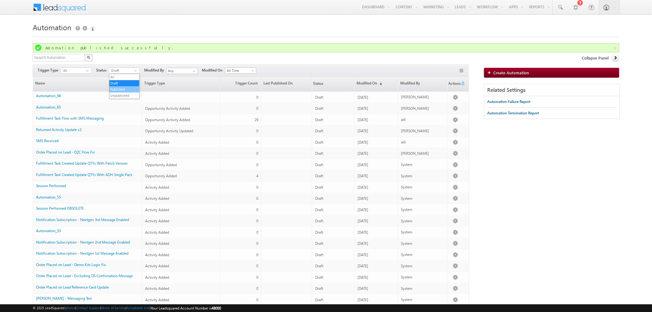
click at [123, 89] on li "Published" at bounding box center [124, 89] width 30 height 6
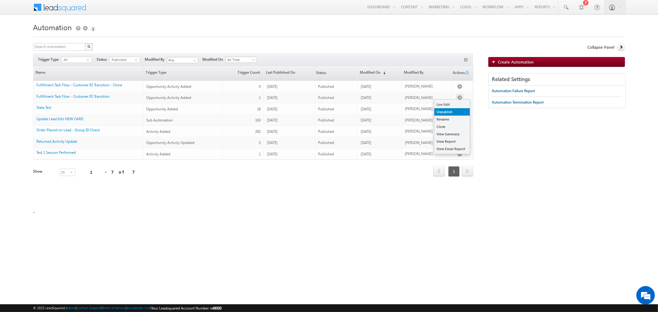
click at [461, 112] on link "Unpublish" at bounding box center [451, 111] width 35 height 7
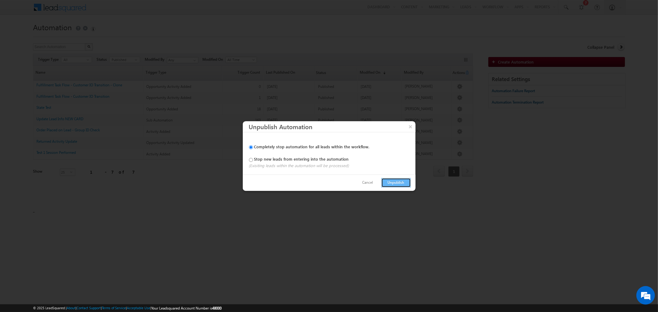
click at [396, 183] on button "Unpublish" at bounding box center [396, 183] width 30 height 10
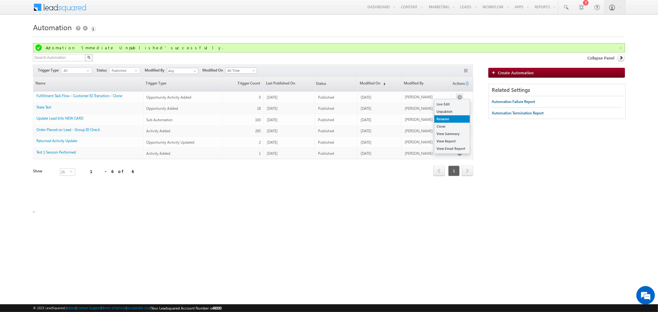
click at [452, 116] on link "Rename" at bounding box center [451, 118] width 35 height 7
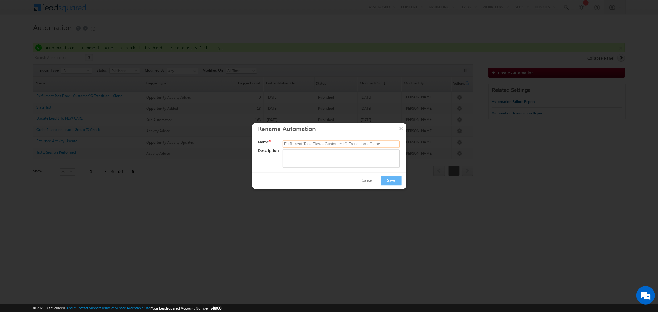
click at [385, 142] on input "Fulfillment Task Flow - Customer IO Transition - Clone" at bounding box center [340, 144] width 117 height 7
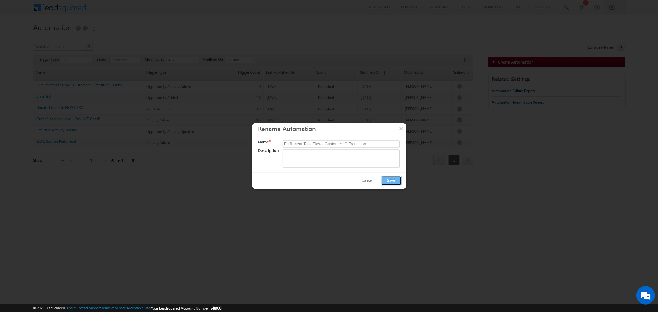
click at [387, 177] on button "Save" at bounding box center [391, 181] width 21 height 10
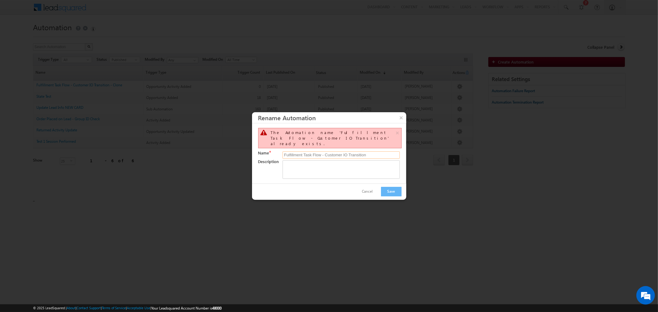
click at [381, 153] on input "Fulfillment Task Flow - Customer IO Transition" at bounding box center [340, 154] width 117 height 7
type input "Fulfillment Task Flow - Customer IO Transition with Fixes"
click at [390, 187] on button "Save" at bounding box center [391, 192] width 21 height 10
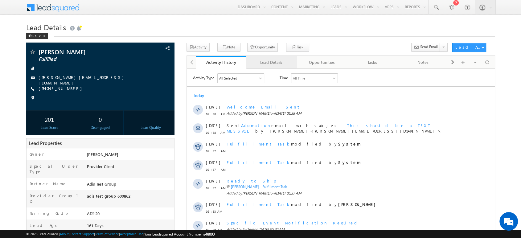
click at [283, 65] on div "Lead Details" at bounding box center [271, 62] width 40 height 7
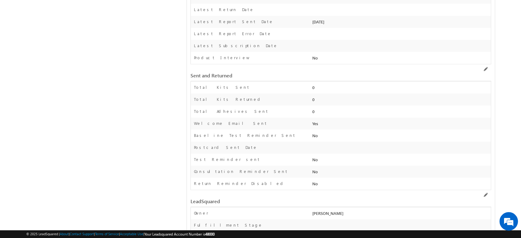
scroll to position [940, 0]
click at [484, 65] on span at bounding box center [485, 67] width 5 height 5
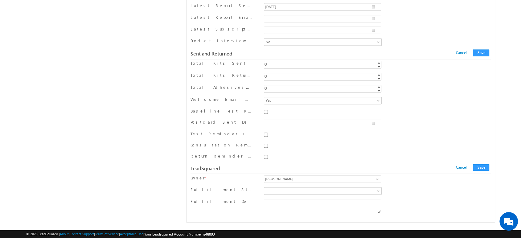
scroll to position [870, 0]
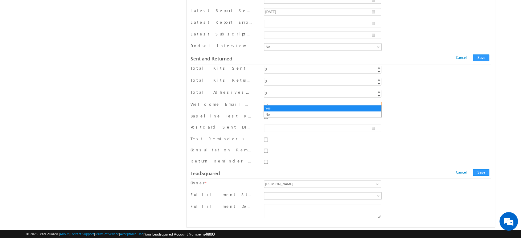
click at [378, 104] on span at bounding box center [378, 106] width 5 height 5
click at [338, 115] on link "No" at bounding box center [322, 115] width 117 height 6
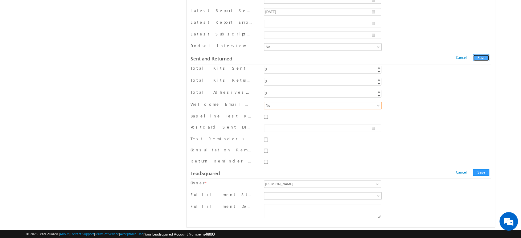
click at [486, 54] on button "Save" at bounding box center [481, 57] width 16 height 7
